Goal: Obtain resource: Download file/media

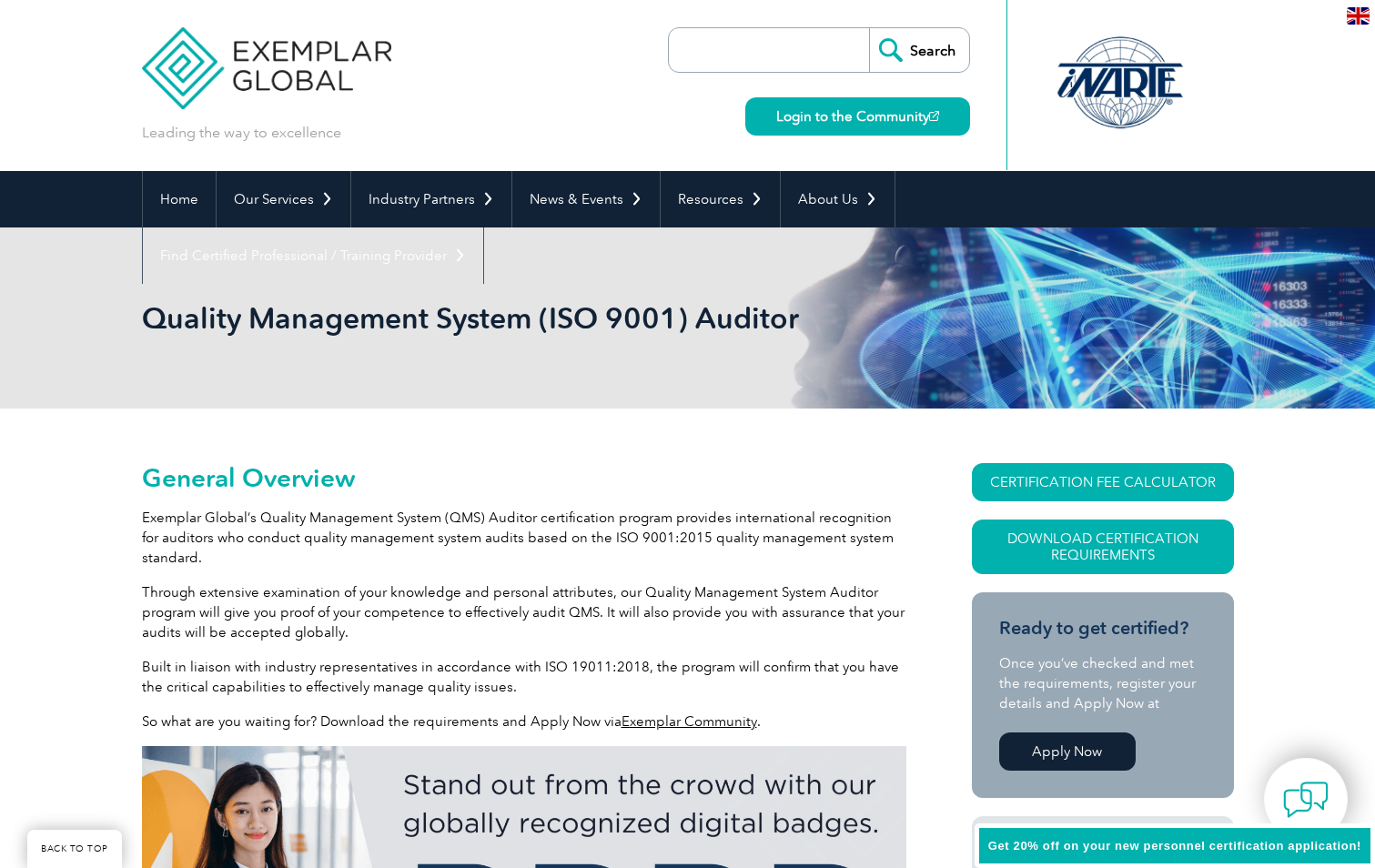
scroll to position [254, 0]
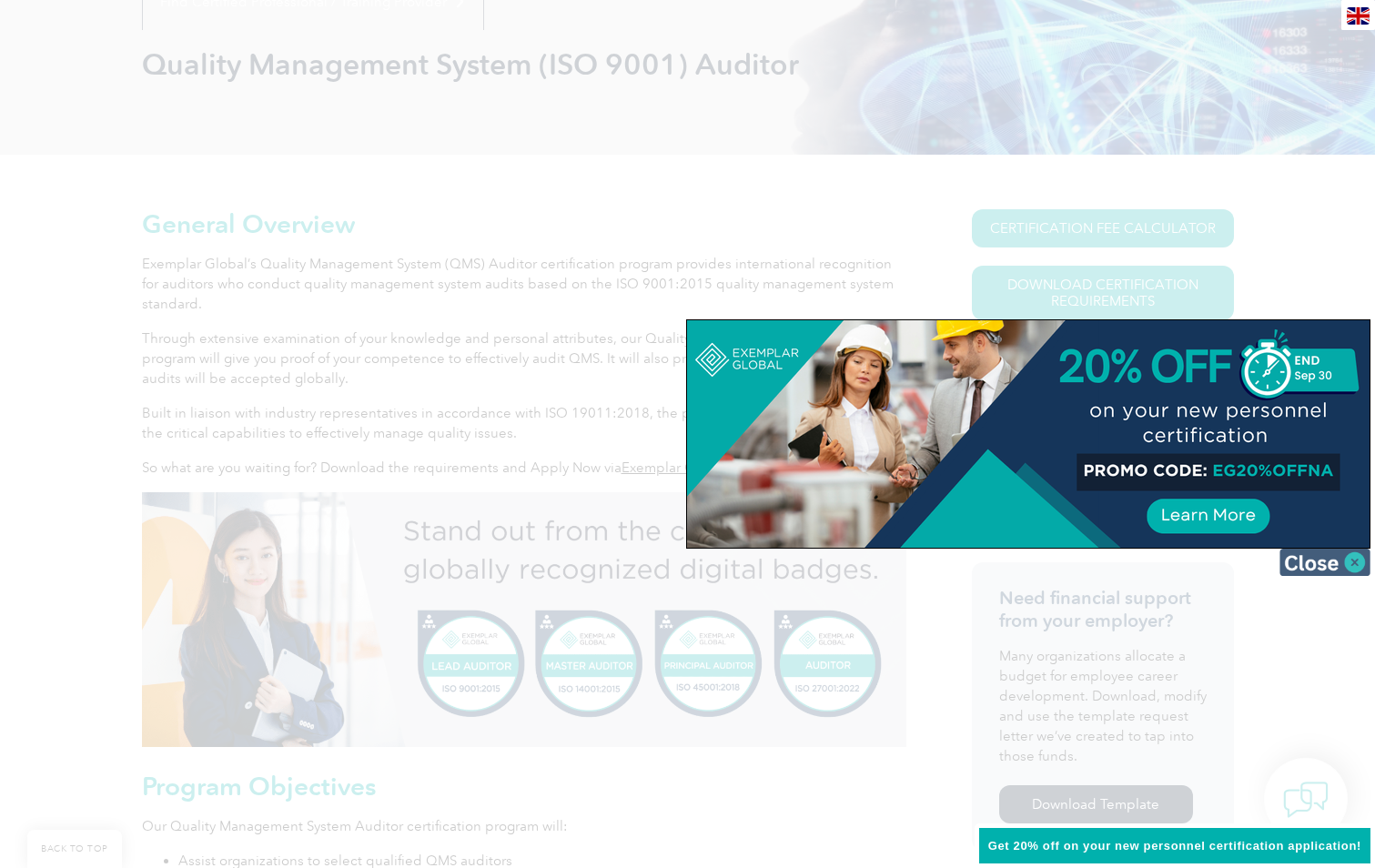
click at [1346, 563] on img at bounding box center [1325, 561] width 91 height 27
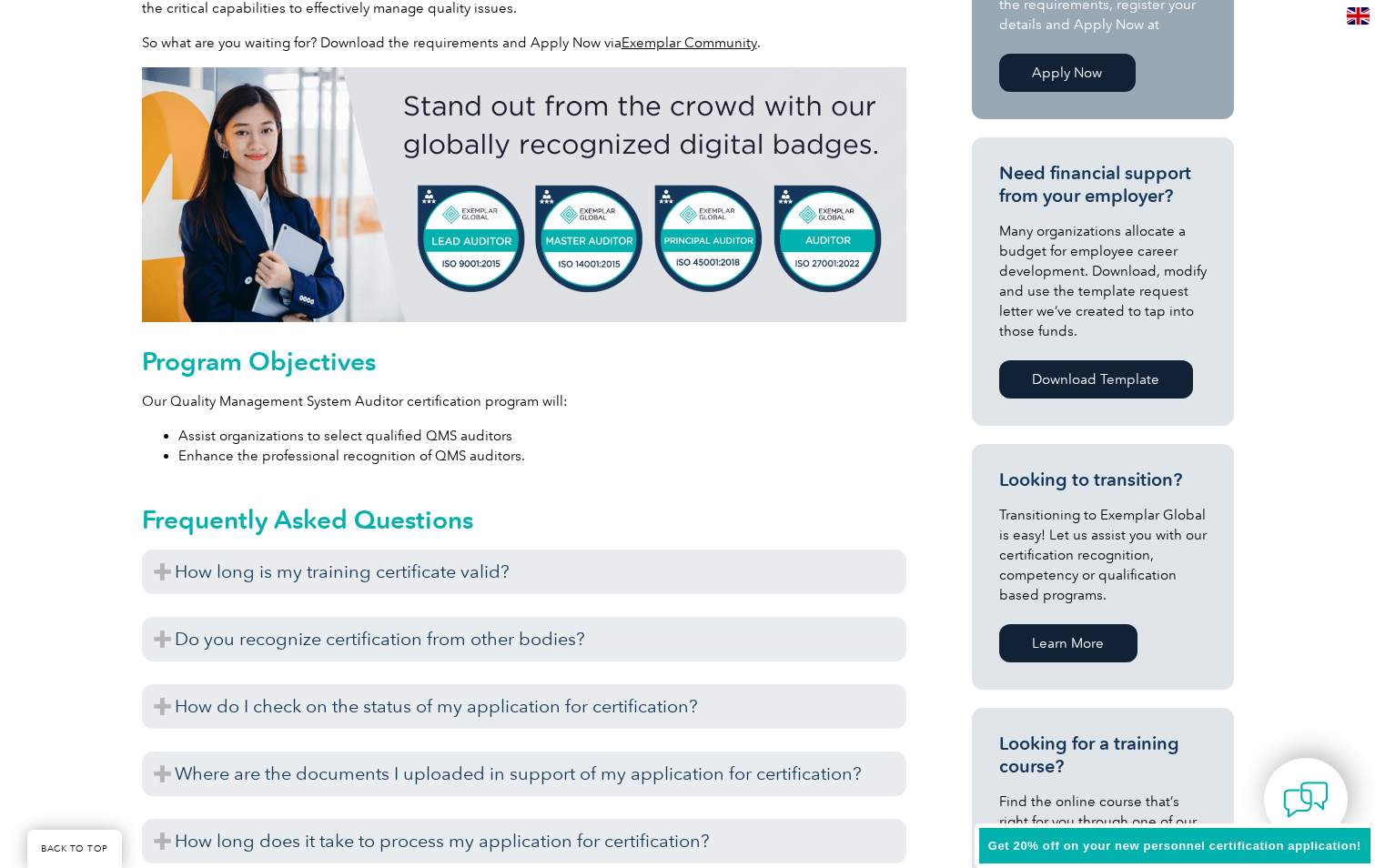
scroll to position [800, 0]
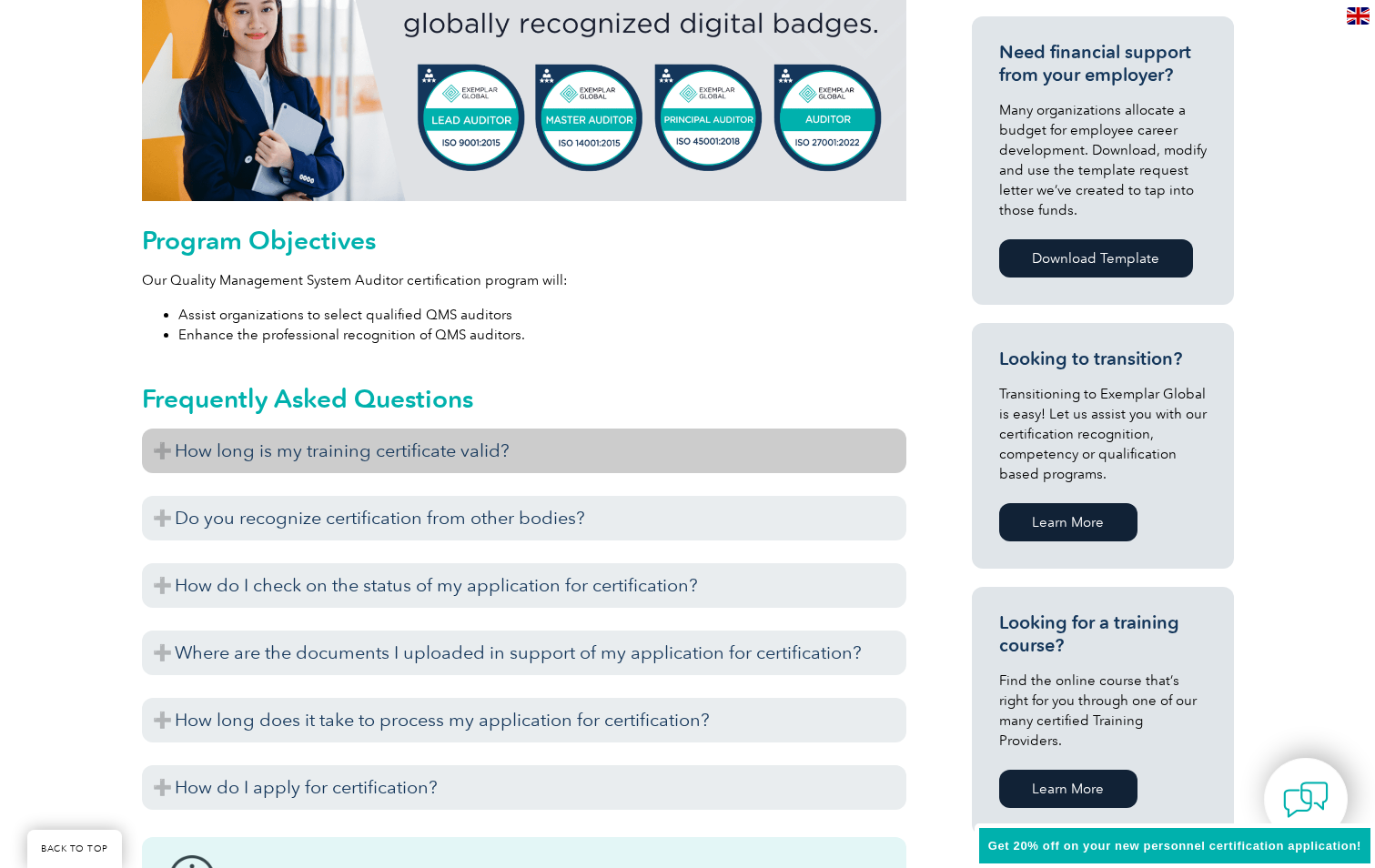
click at [168, 442] on h3 "How long is my training certificate valid?" at bounding box center [524, 451] width 764 height 45
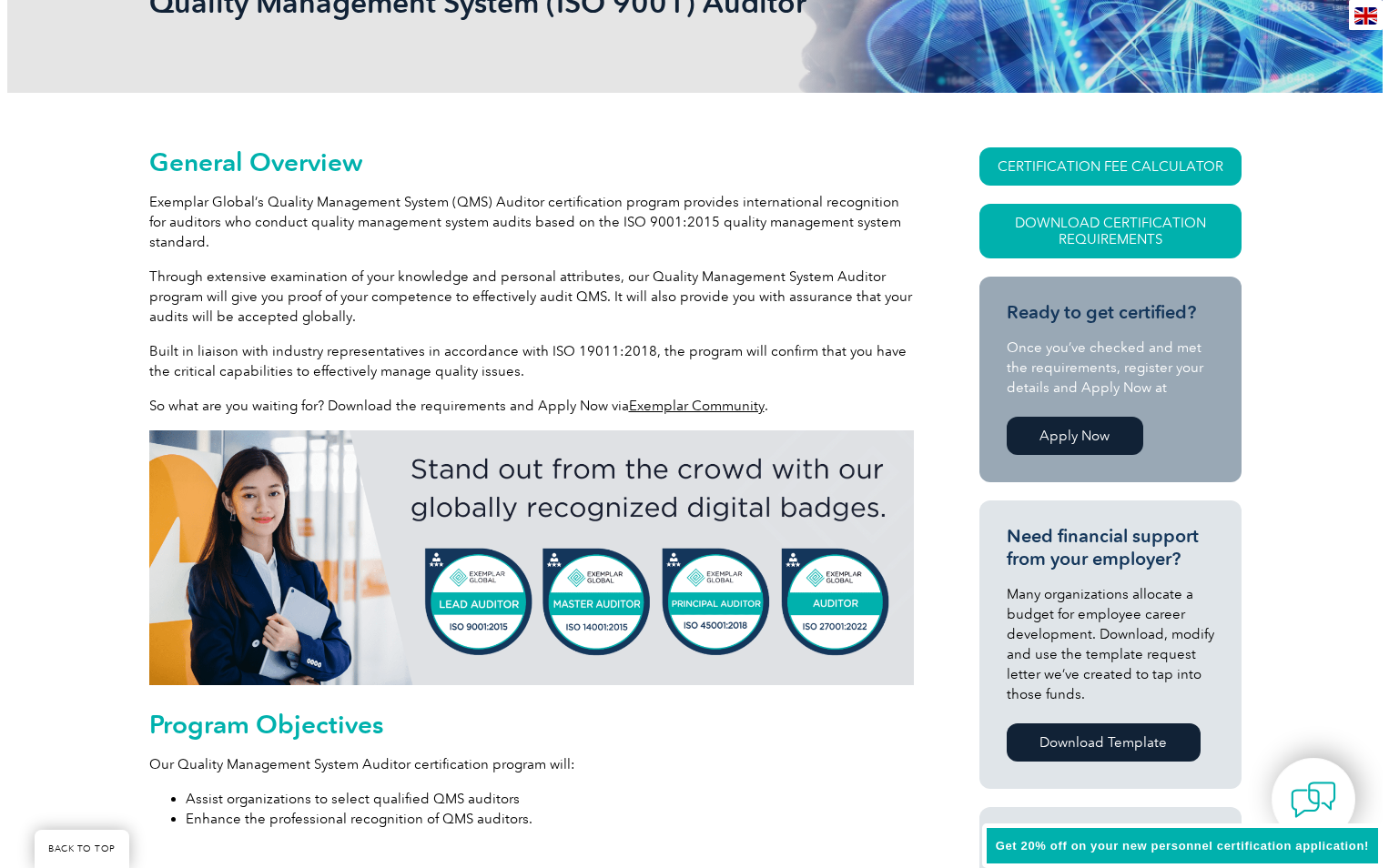
scroll to position [312, 0]
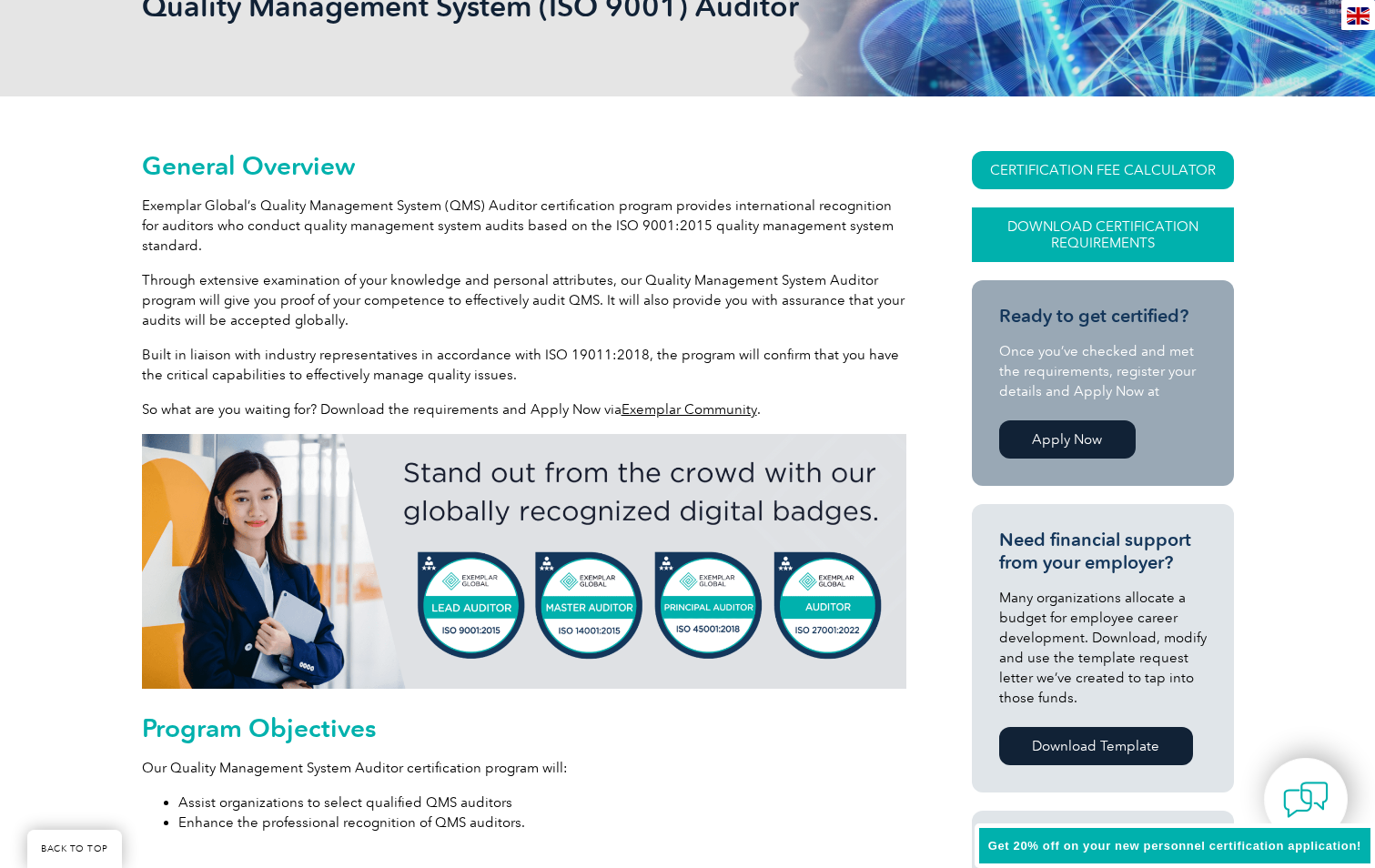
click at [1087, 234] on link "Download Certification Requirements" at bounding box center [1102, 235] width 262 height 55
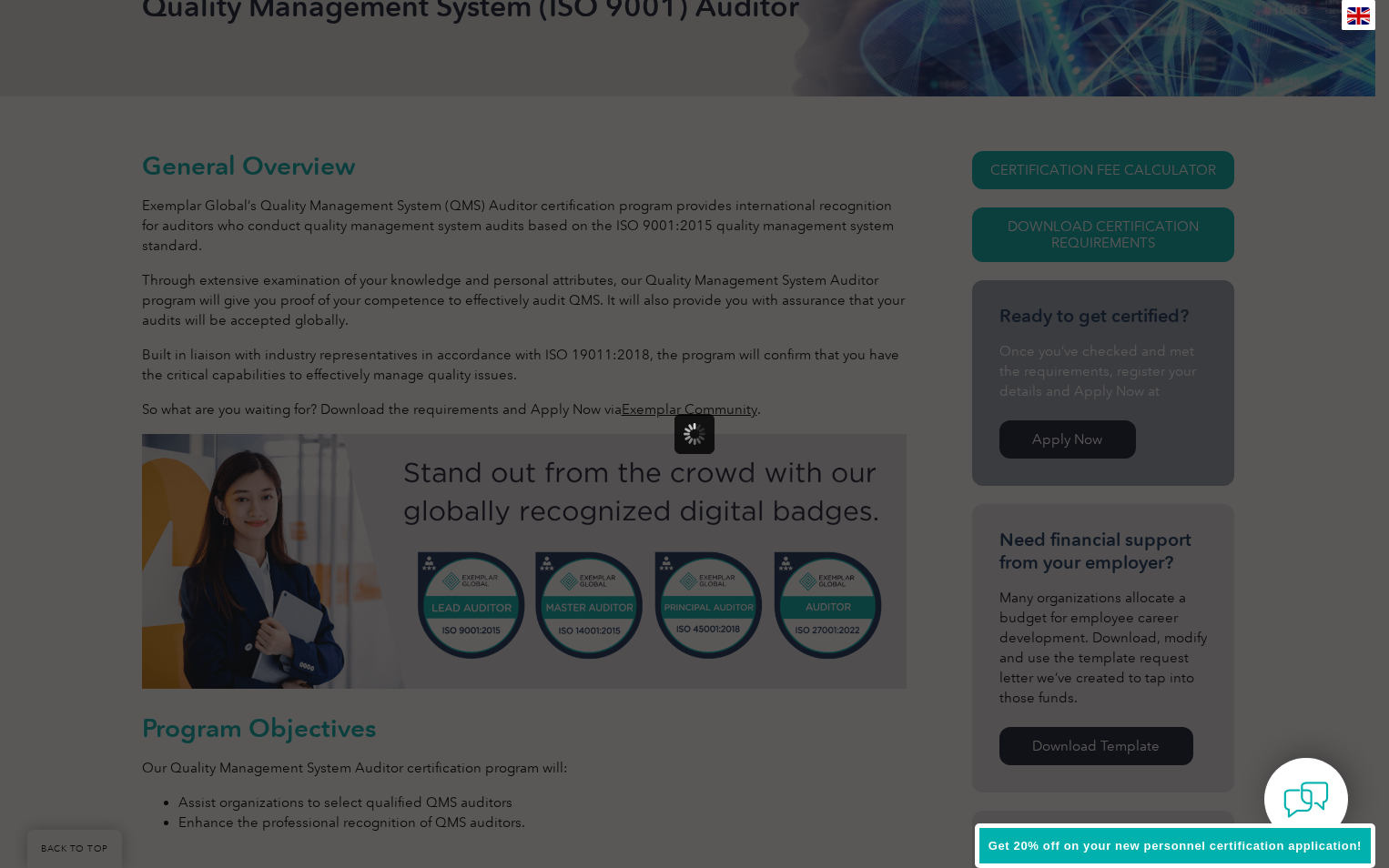
scroll to position [0, 0]
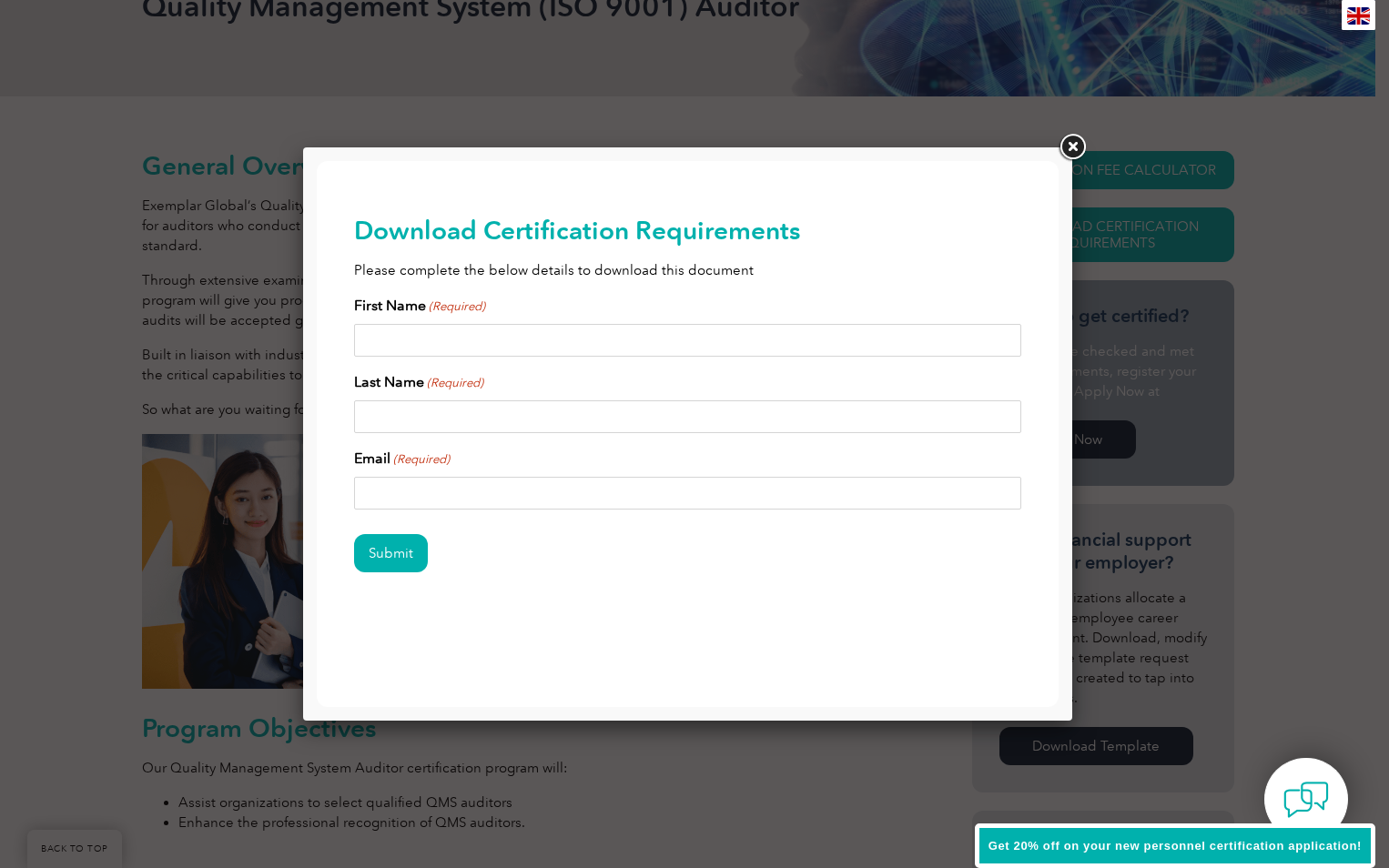
click at [448, 351] on input "First Name (Required)" at bounding box center [688, 339] width 668 height 33
type input "[PERSON_NAME]"
type input "[EMAIL_ADDRESS][DOMAIN_NAME]"
click at [396, 555] on input "Submit" at bounding box center [391, 553] width 74 height 38
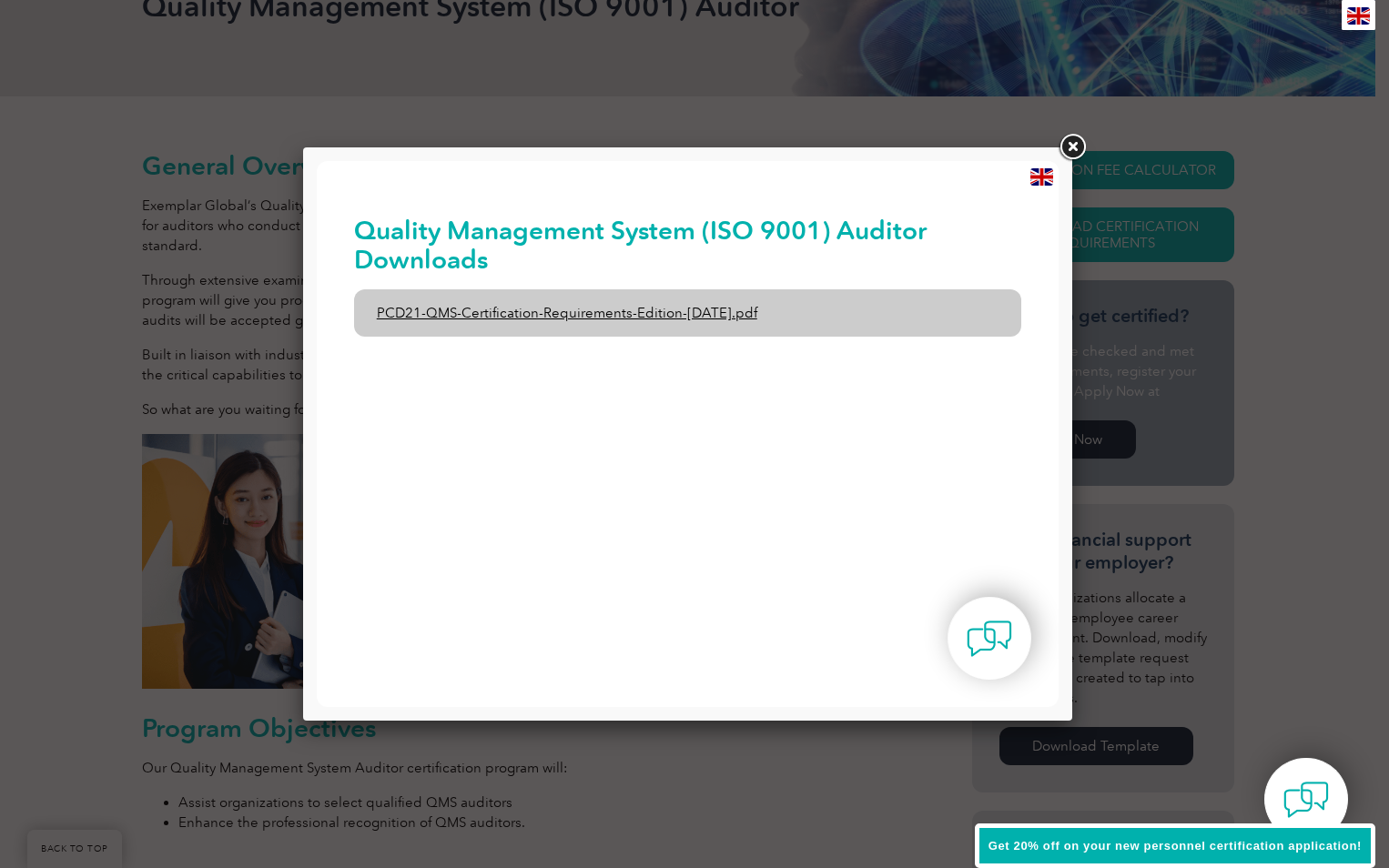
click at [622, 313] on link "PCD21-QMS-Certification-Requirements-Edition-[DATE].pdf" at bounding box center [688, 312] width 668 height 48
